Goal: Transaction & Acquisition: Purchase product/service

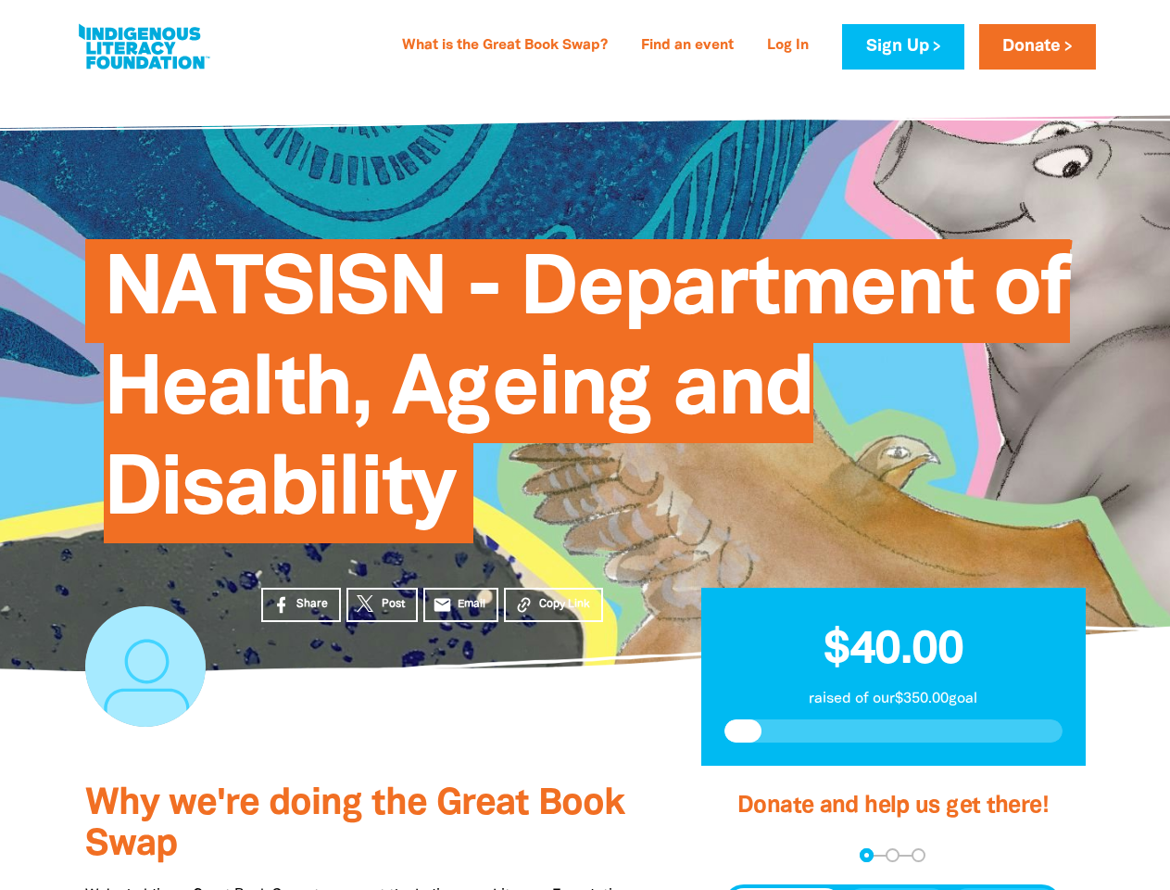
click at [585, 445] on span "NATSISN - Department of Health, Ageing and Disability" at bounding box center [587, 398] width 966 height 290
click at [553, 604] on span "Copy Link" at bounding box center [564, 604] width 51 height 17
click at [749, 855] on div "arrow_back Back Step 1 Step 2 Step 3" at bounding box center [893, 855] width 338 height 14
click at [866, 854] on div "Navigate to step 1 of 3 to enter your donation amount" at bounding box center [866, 854] width 5 height 5
click at [785, 889] on span "Donation frequency" at bounding box center [784, 904] width 115 height 33
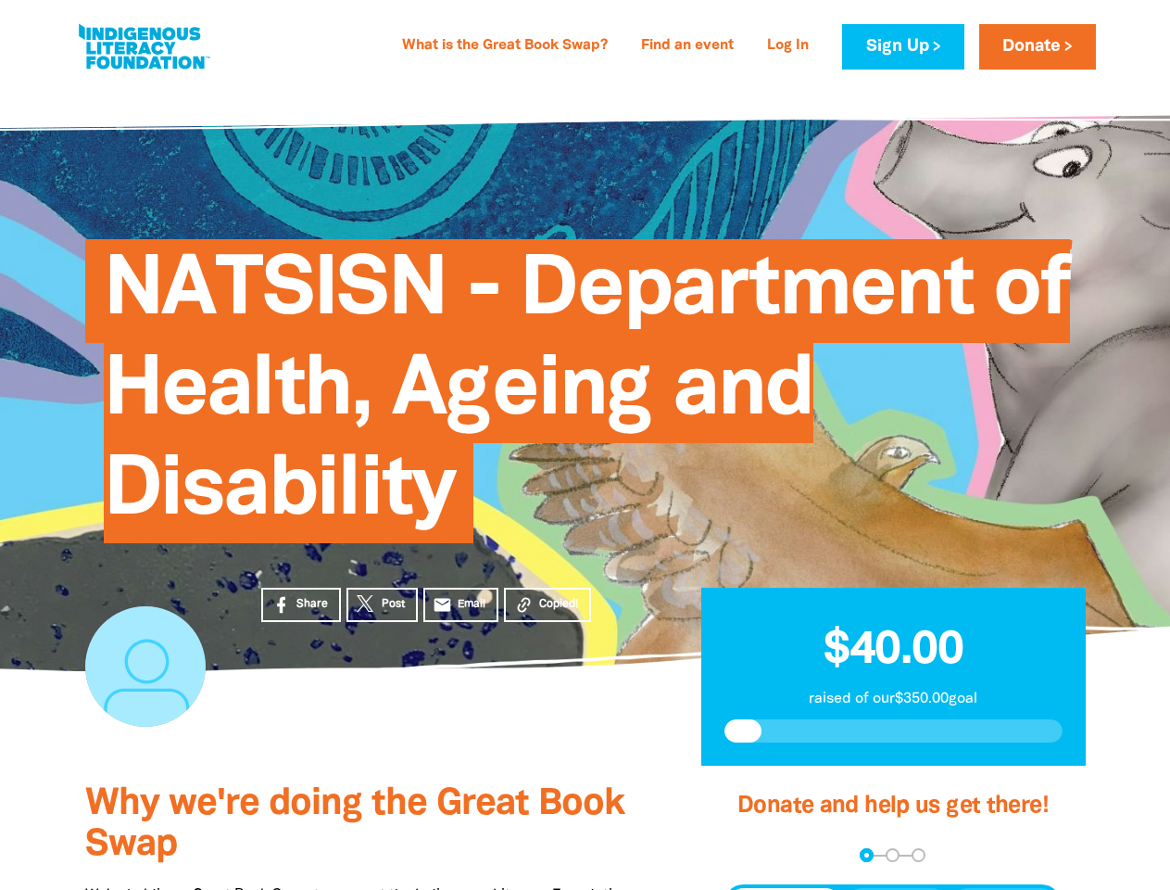
click at [897, 889] on button "Weekly" at bounding box center [897, 904] width 102 height 33
click at [1004, 889] on button "Monthly" at bounding box center [1005, 904] width 107 height 33
